Goal: Transaction & Acquisition: Purchase product/service

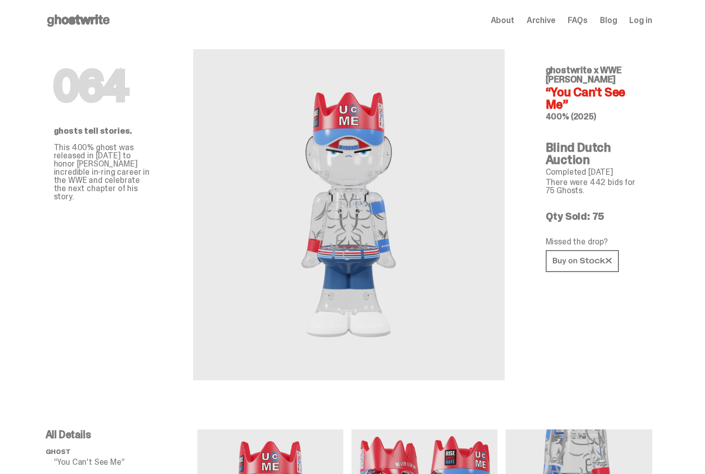
click at [644, 16] on span "Log in" at bounding box center [640, 20] width 23 height 8
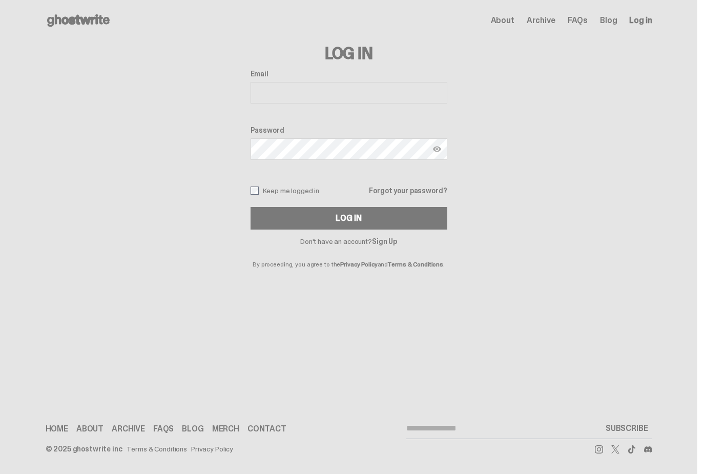
click at [264, 89] on input "Email" at bounding box center [348, 93] width 197 height 22
type input "**********"
click at [352, 218] on button "Log In" at bounding box center [348, 218] width 197 height 23
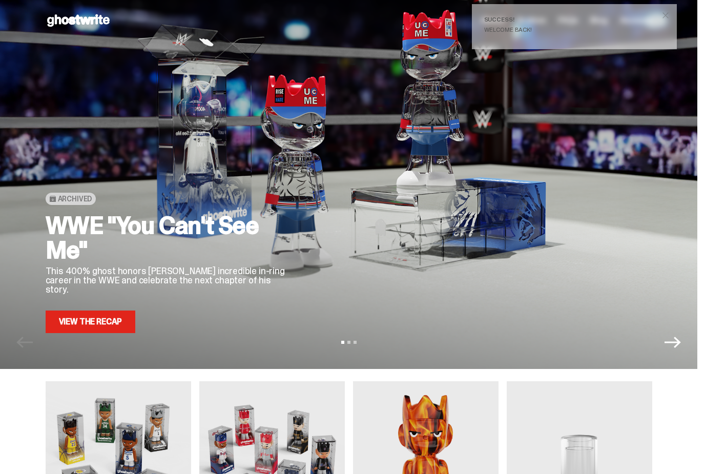
click at [98, 307] on div "WWE "You Can't See Me" This 400% ghost honors [PERSON_NAME] incredible in-ring …" at bounding box center [169, 273] width 246 height 120
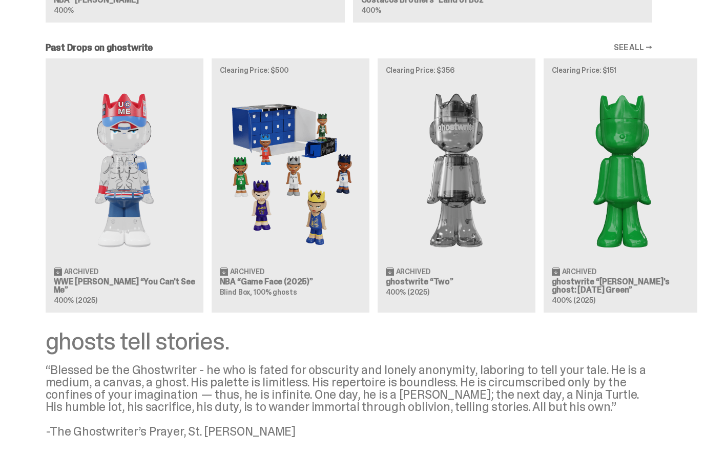
scroll to position [840, 0]
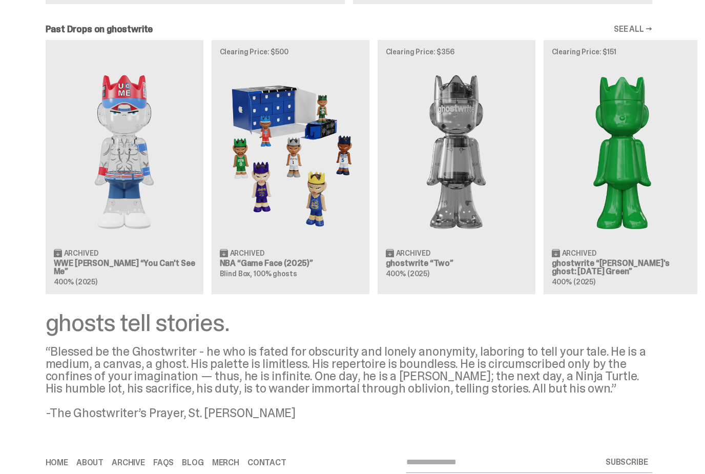
click at [72, 158] on img at bounding box center [124, 151] width 141 height 177
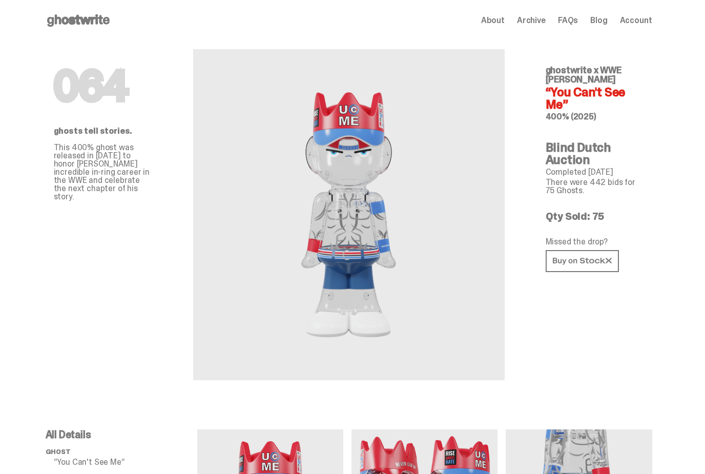
click at [580, 254] on link at bounding box center [581, 261] width 73 height 22
click at [634, 21] on span "Account" at bounding box center [636, 20] width 32 height 8
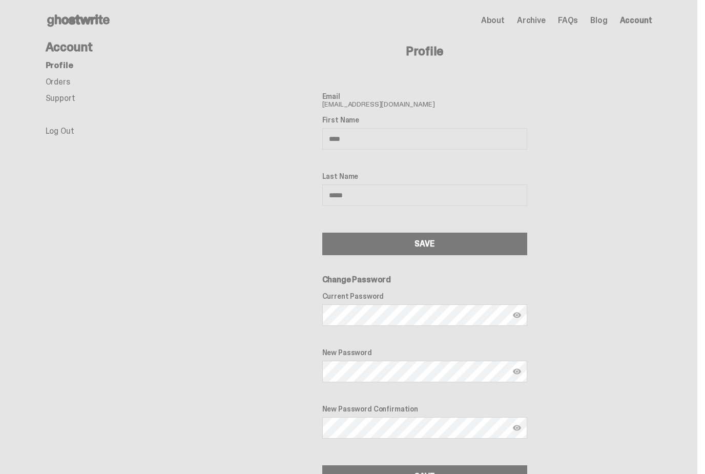
click at [66, 70] on link "Profile" at bounding box center [60, 65] width 28 height 11
click at [58, 84] on link "Orders" at bounding box center [58, 81] width 25 height 11
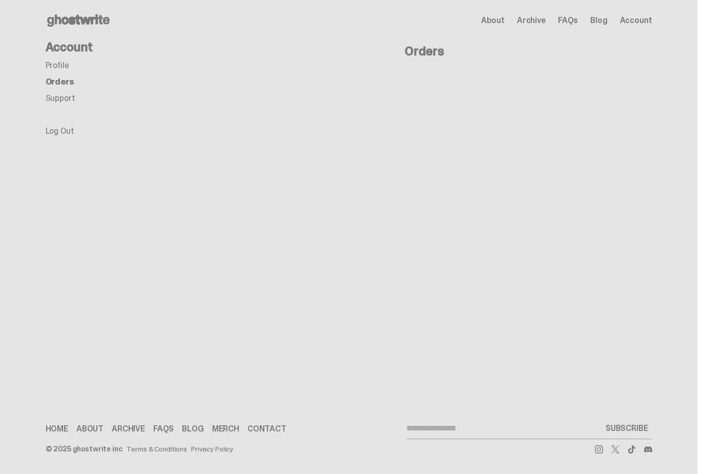
click at [56, 70] on link "Profile" at bounding box center [58, 65] width 24 height 11
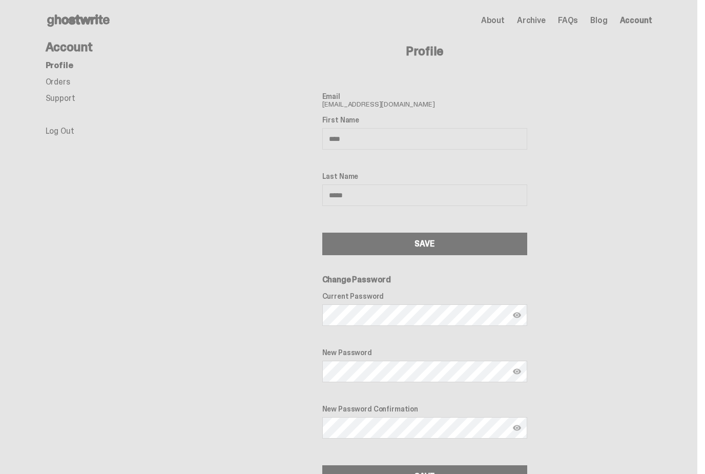
click at [67, 84] on link "Orders" at bounding box center [58, 81] width 25 height 11
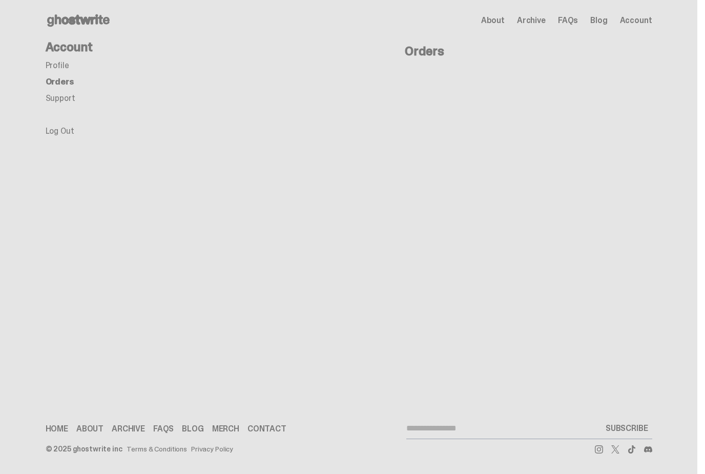
click at [534, 21] on span "Archive" at bounding box center [531, 20] width 29 height 8
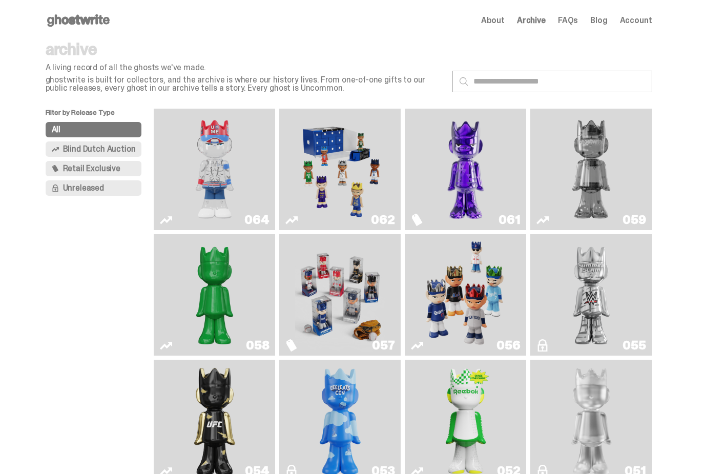
click at [221, 178] on img "You Can't See Me" at bounding box center [214, 169] width 91 height 113
